Goal: Task Accomplishment & Management: Use online tool/utility

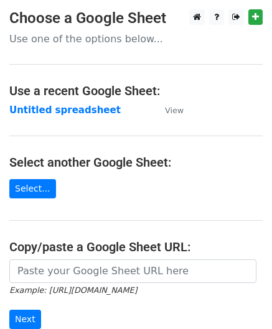
scroll to position [124, 0]
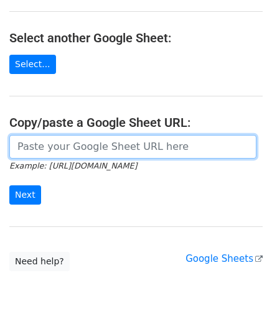
click at [66, 150] on input "url" at bounding box center [132, 147] width 247 height 24
paste input "https://docs.google.com/spreadsheets/d/1kxcER0FR4jL_aUWttR_3BYLcNkHKrTocMSPzot2…"
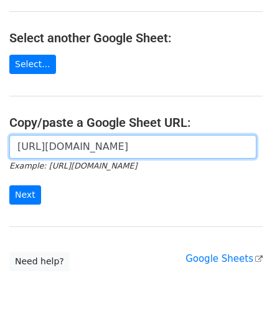
scroll to position [0, 262]
type input "https://docs.google.com/spreadsheets/d/1kxcER0FR4jL_aUWttR_3BYLcNkHKrTocMSPzot2…"
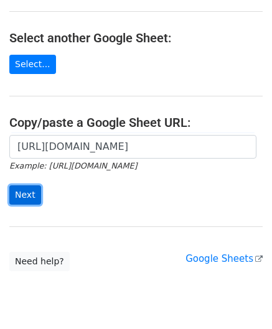
click at [20, 188] on input "Next" at bounding box center [25, 194] width 32 height 19
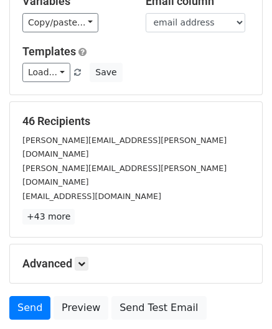
scroll to position [152, 0]
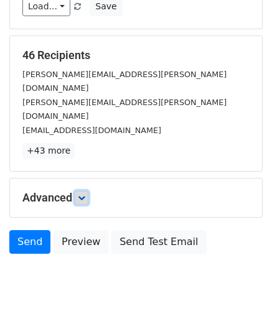
click at [84, 194] on icon at bounding box center [81, 197] width 7 height 7
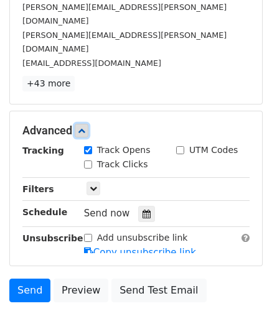
scroll to position [244, 0]
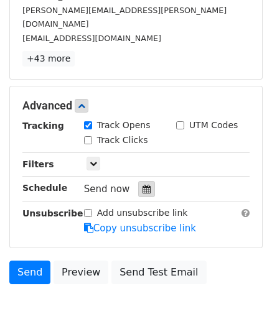
click at [142, 185] on icon at bounding box center [146, 189] width 8 height 9
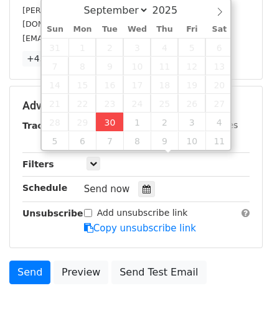
type input "[DATE] 13:53"
type input "01"
type input "53"
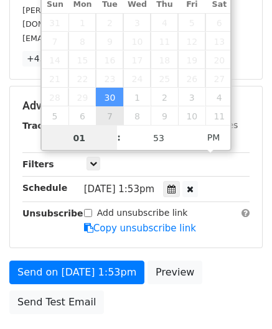
paste input "4"
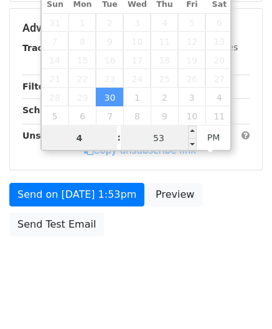
type input "4"
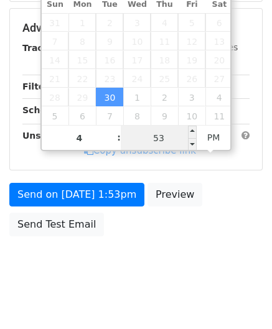
type input "[DATE] 16:53"
type input "04"
click at [158, 137] on input "53" at bounding box center [159, 138] width 76 height 25
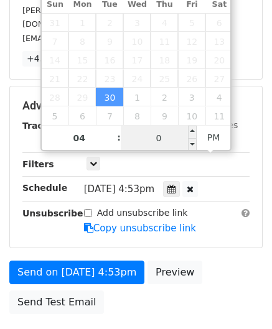
type input "00"
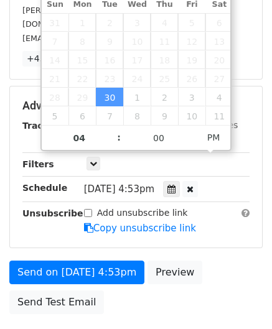
type input "[DATE] 16:00"
click at [251, 261] on div "Send on [DATE] 4:53pm Preview Send Test Email" at bounding box center [136, 290] width 272 height 60
